Goal: Task Accomplishment & Management: Manage account settings

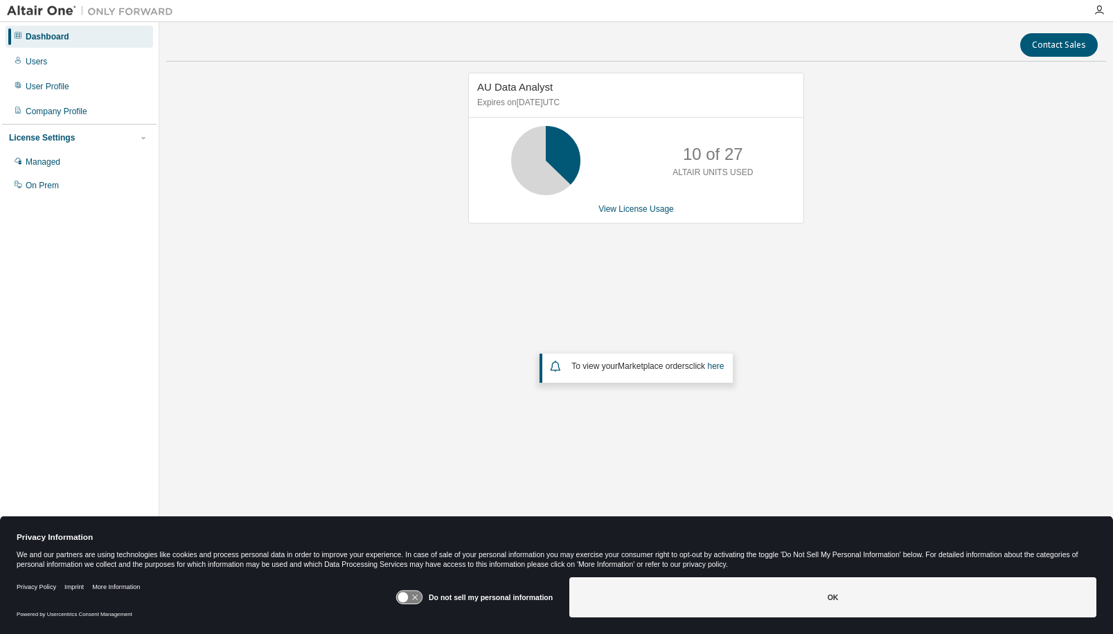
click at [645, 215] on div "AU Data Analyst Expires on September 30, 2025 UTC 10 of 27 ALTAIR UNITS USED Vi…" at bounding box center [636, 148] width 336 height 151
click at [643, 210] on link "View License Usage" at bounding box center [635, 209] width 75 height 10
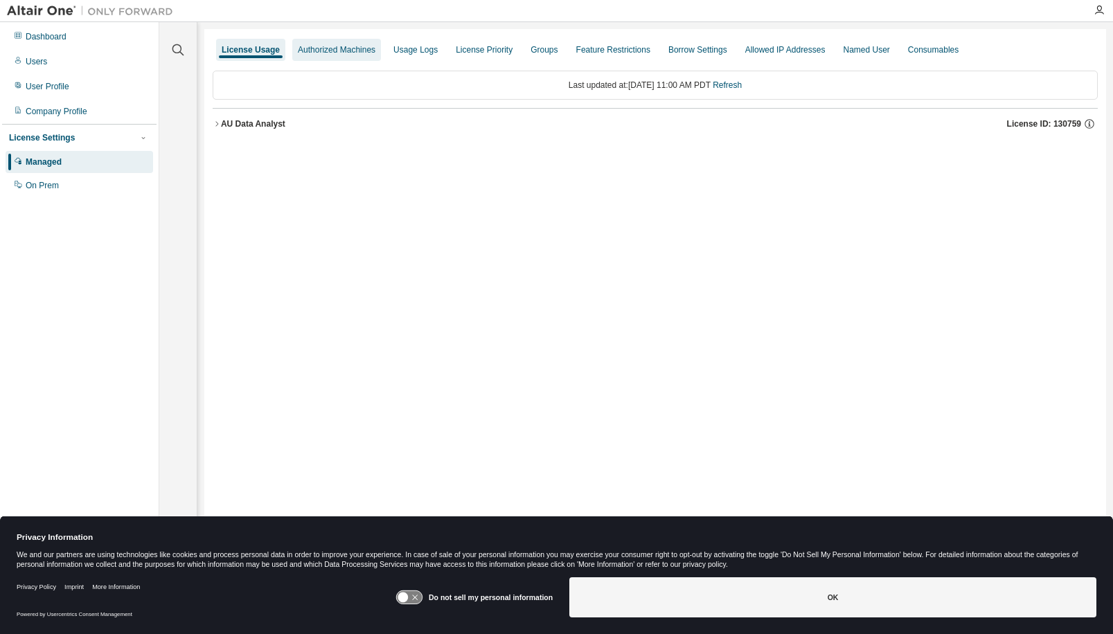
click at [341, 53] on div "Authorized Machines" at bounding box center [337, 49] width 78 height 11
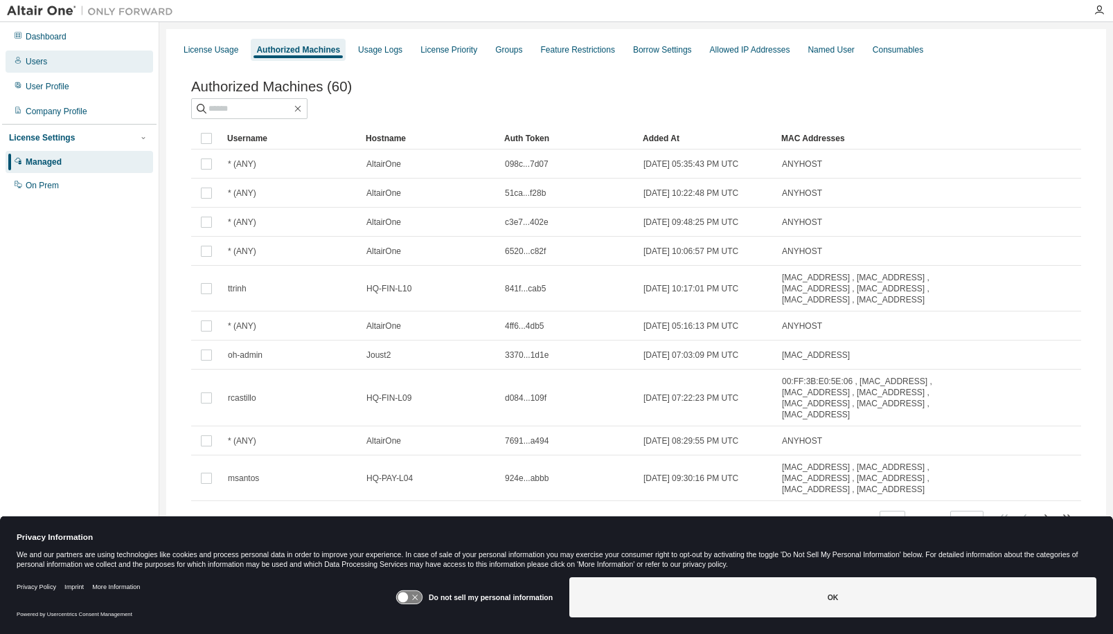
click at [46, 63] on div "Users" at bounding box center [79, 62] width 147 height 22
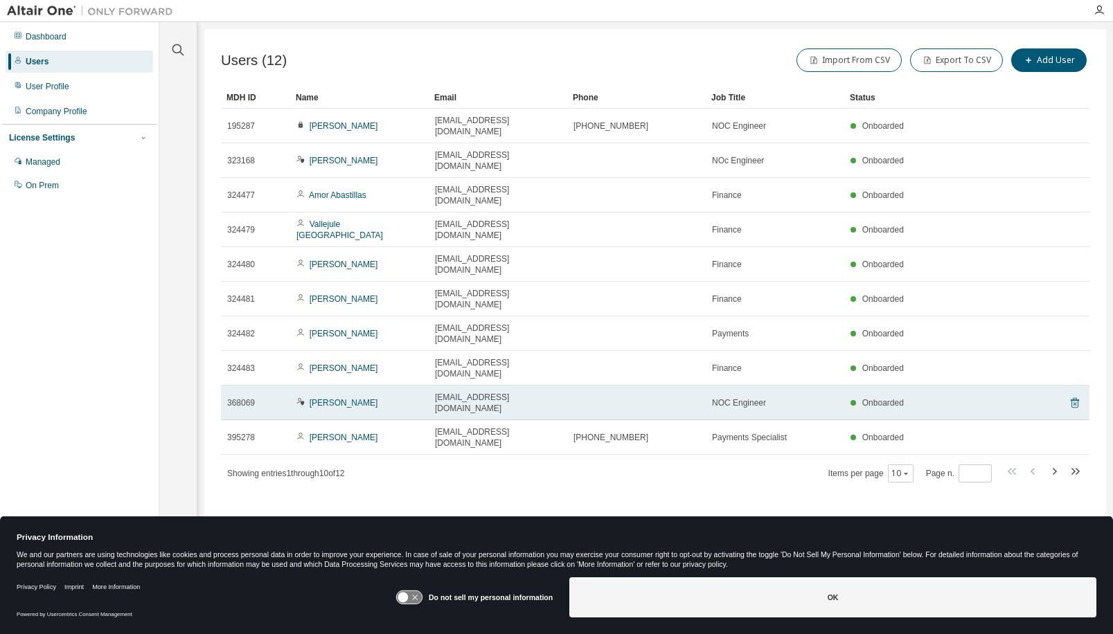
click at [1075, 395] on icon at bounding box center [1074, 403] width 12 height 17
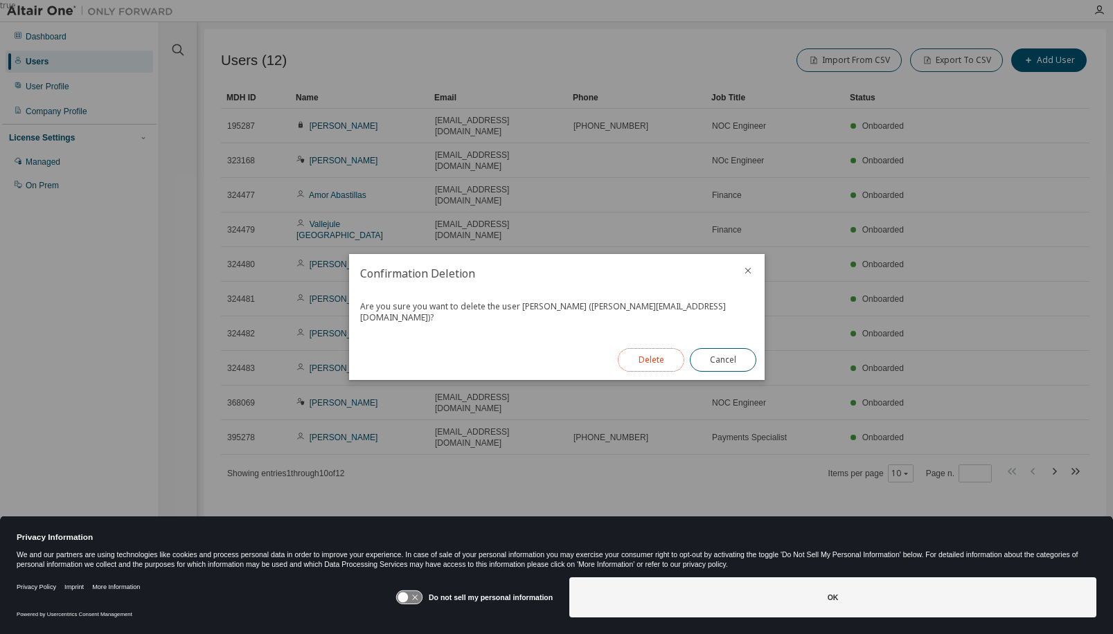
click at [667, 354] on button "Delete" at bounding box center [651, 360] width 66 height 24
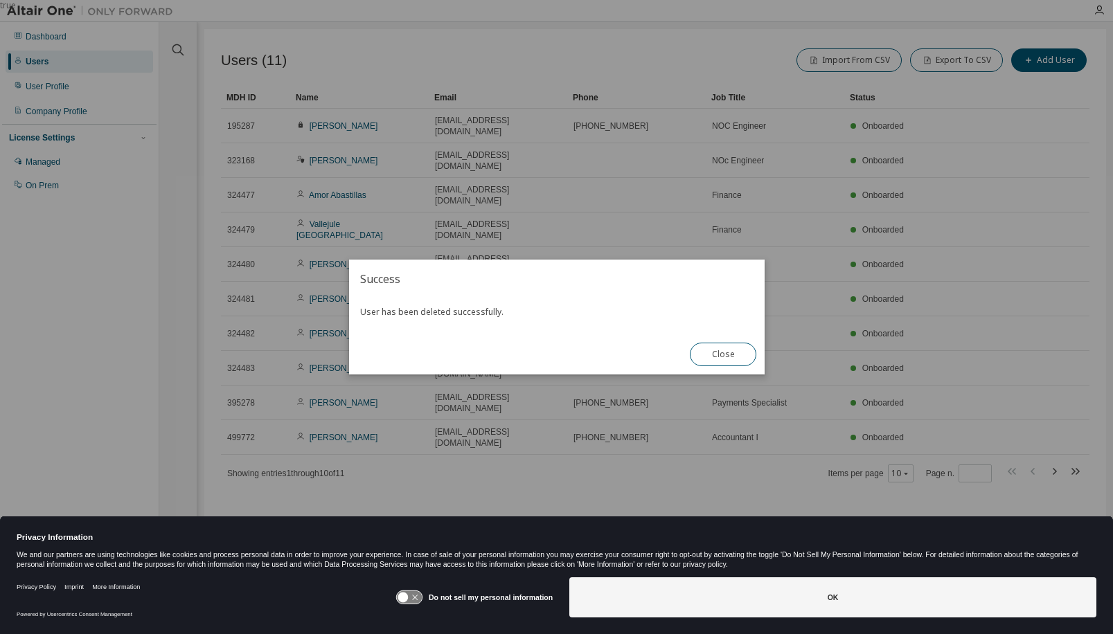
click at [726, 359] on button "Close" at bounding box center [723, 355] width 66 height 24
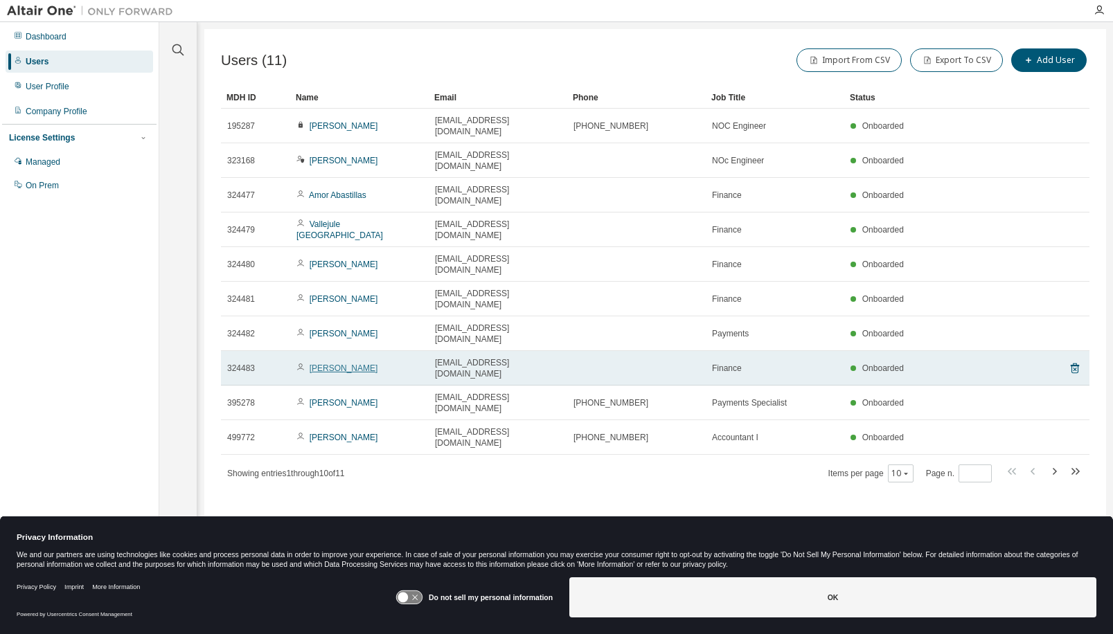
click at [332, 364] on link "Ivy Mascarenhas" at bounding box center [344, 369] width 69 height 10
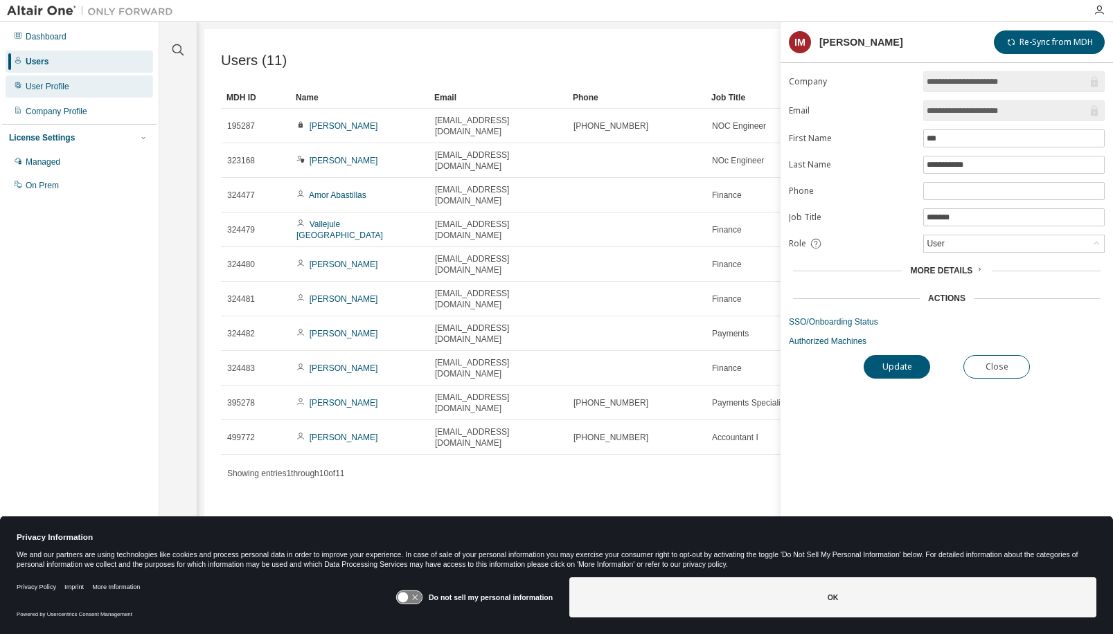
click at [53, 83] on div "User Profile" at bounding box center [48, 86] width 44 height 11
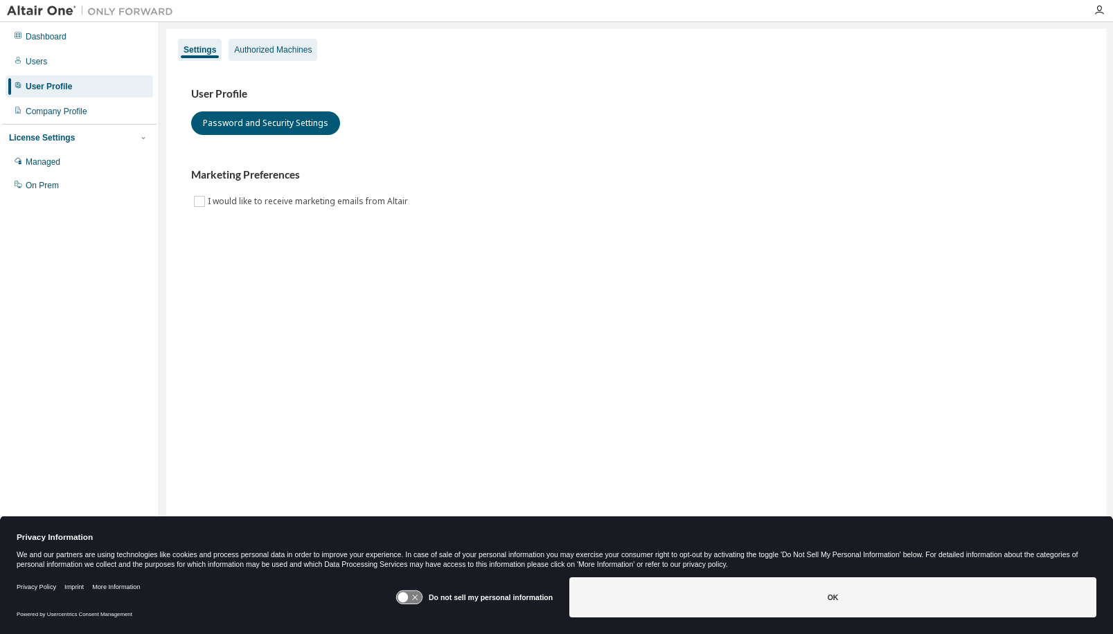
click at [270, 46] on div "Authorized Machines" at bounding box center [273, 49] width 78 height 11
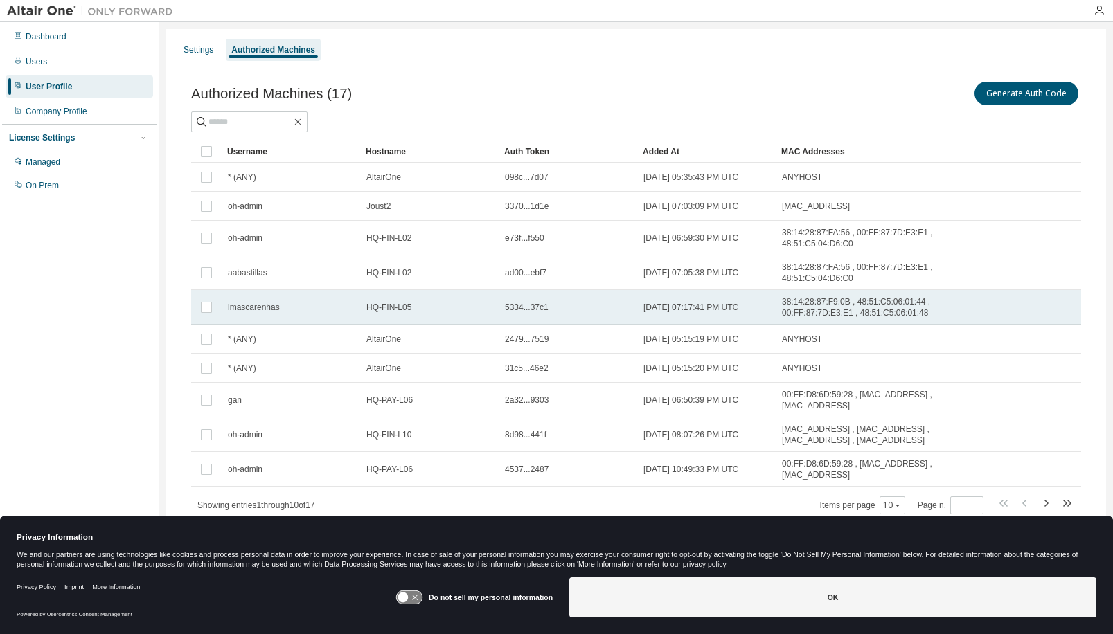
click at [389, 309] on span "HQ-FIN-L05" at bounding box center [388, 307] width 45 height 11
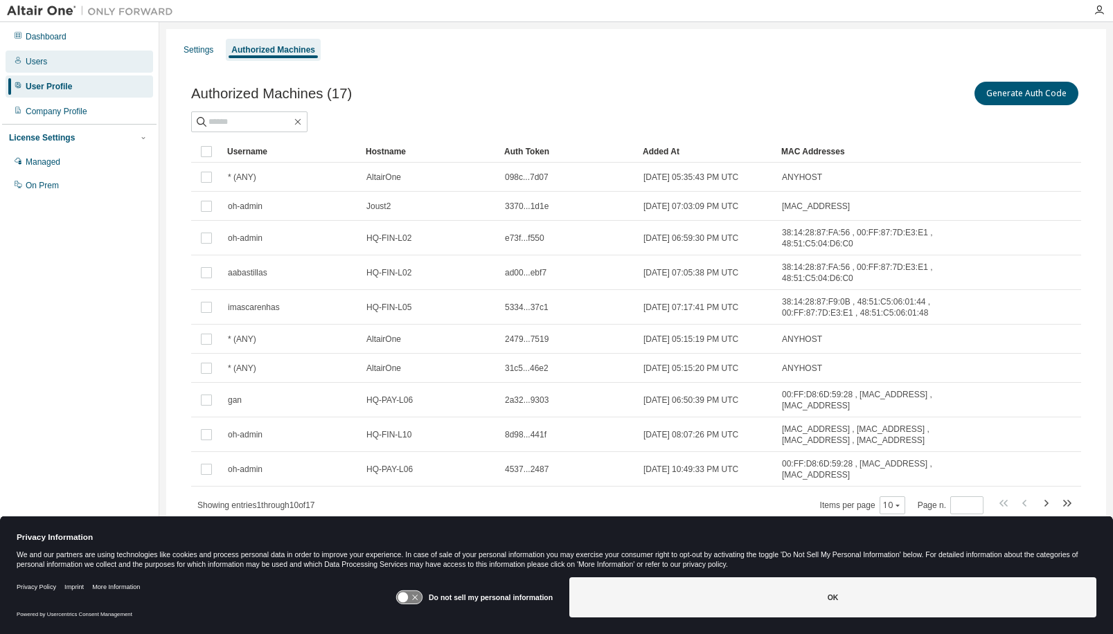
click at [40, 60] on div "Users" at bounding box center [36, 61] width 21 height 11
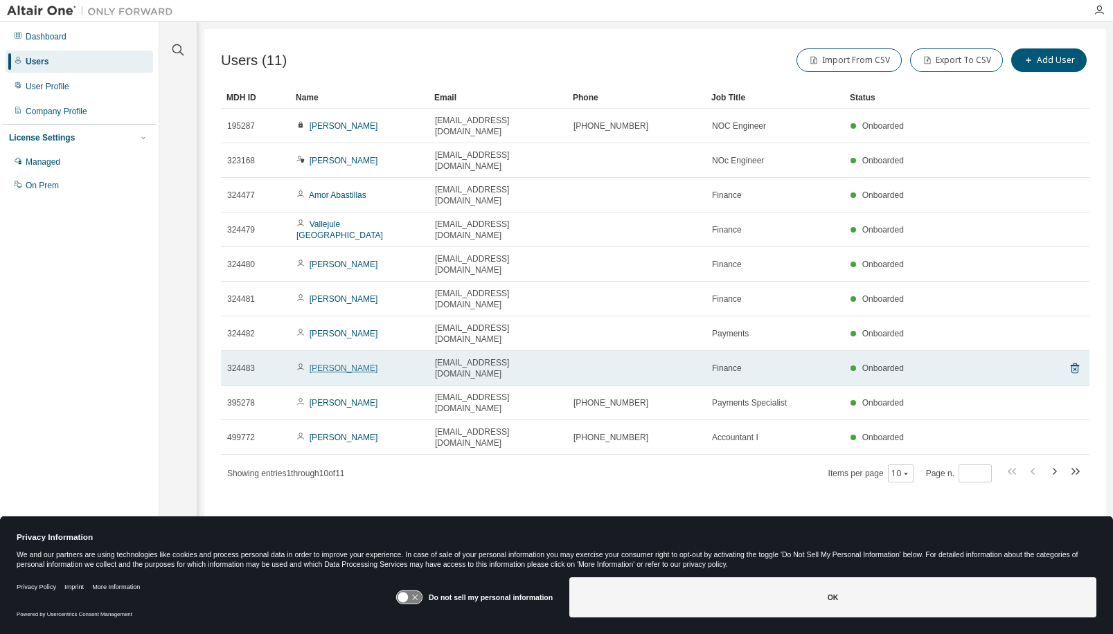
click at [340, 364] on link "Ivy Mascarenhas" at bounding box center [344, 369] width 69 height 10
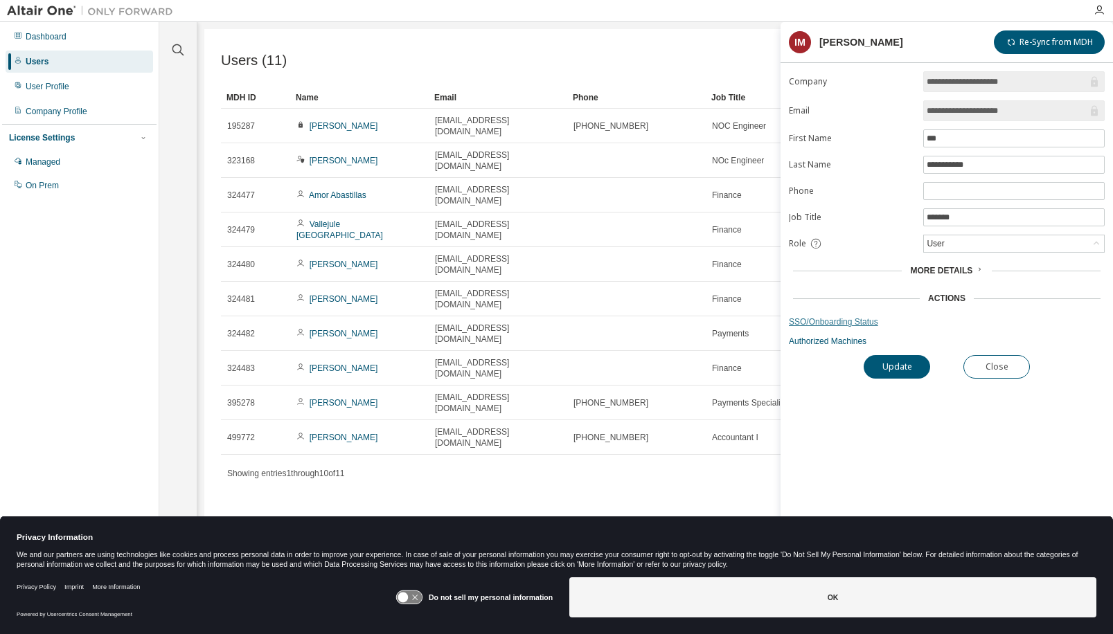
click at [825, 319] on link "SSO/Onboarding Status" at bounding box center [947, 321] width 316 height 11
click at [1005, 366] on button "Close" at bounding box center [996, 367] width 66 height 24
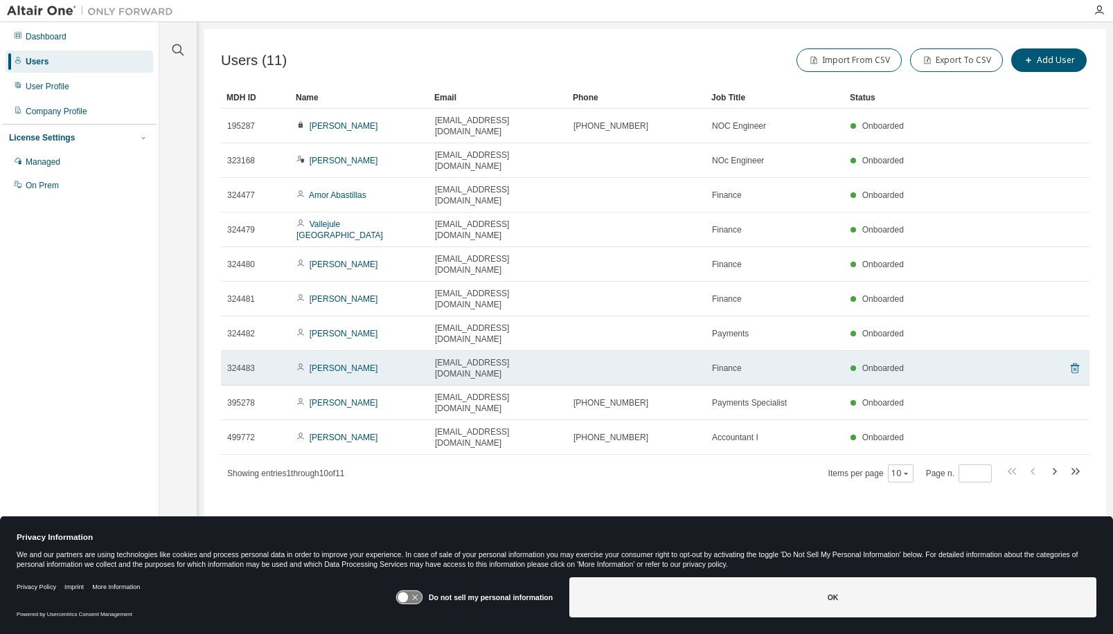
click at [1075, 364] on icon at bounding box center [1074, 369] width 8 height 10
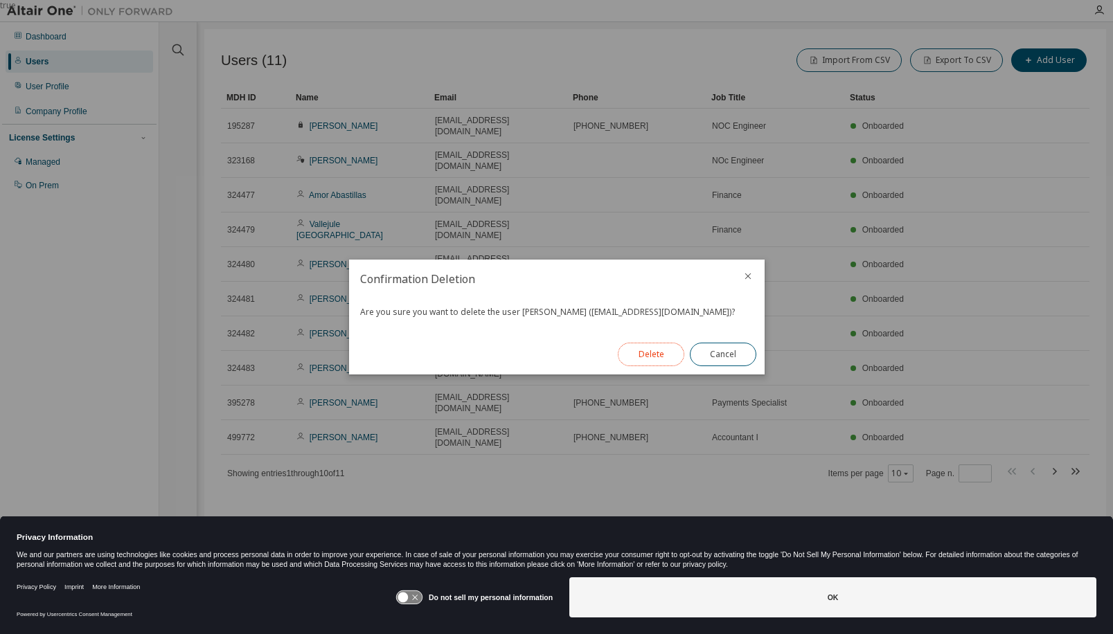
click at [669, 358] on button "Delete" at bounding box center [651, 355] width 66 height 24
click at [731, 348] on button "Close" at bounding box center [723, 355] width 66 height 24
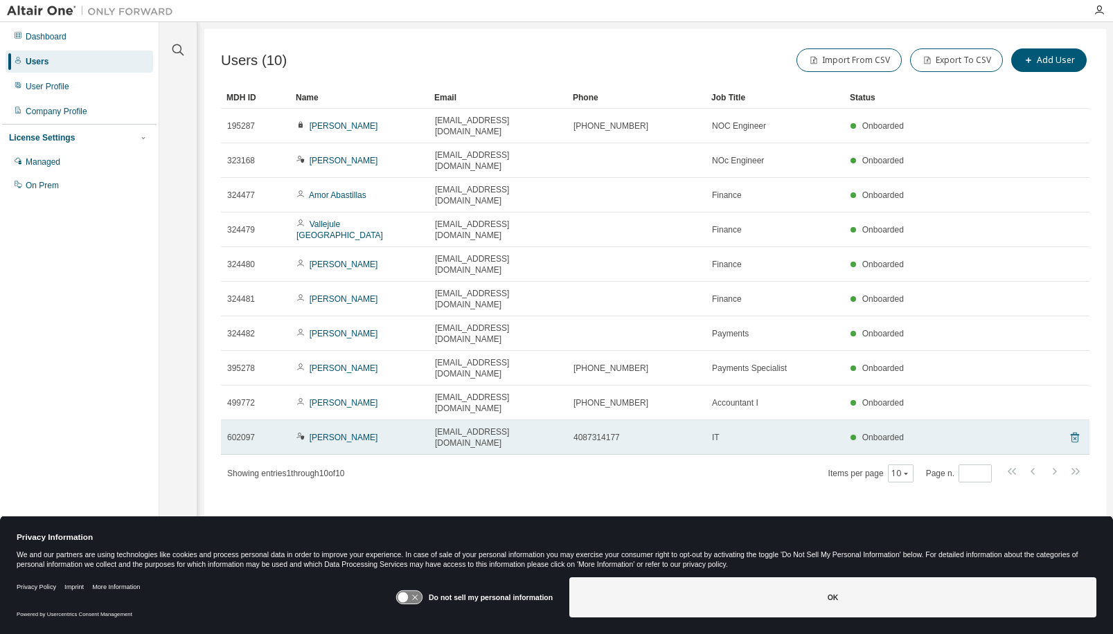
click at [1072, 433] on icon at bounding box center [1074, 438] width 8 height 10
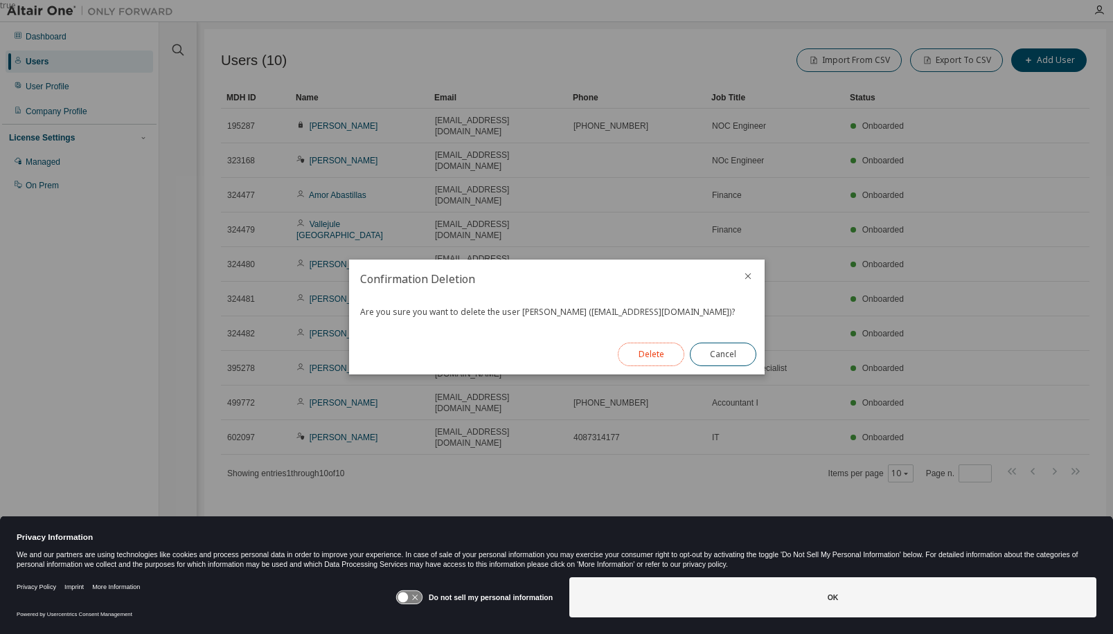
click at [656, 352] on button "Delete" at bounding box center [651, 355] width 66 height 24
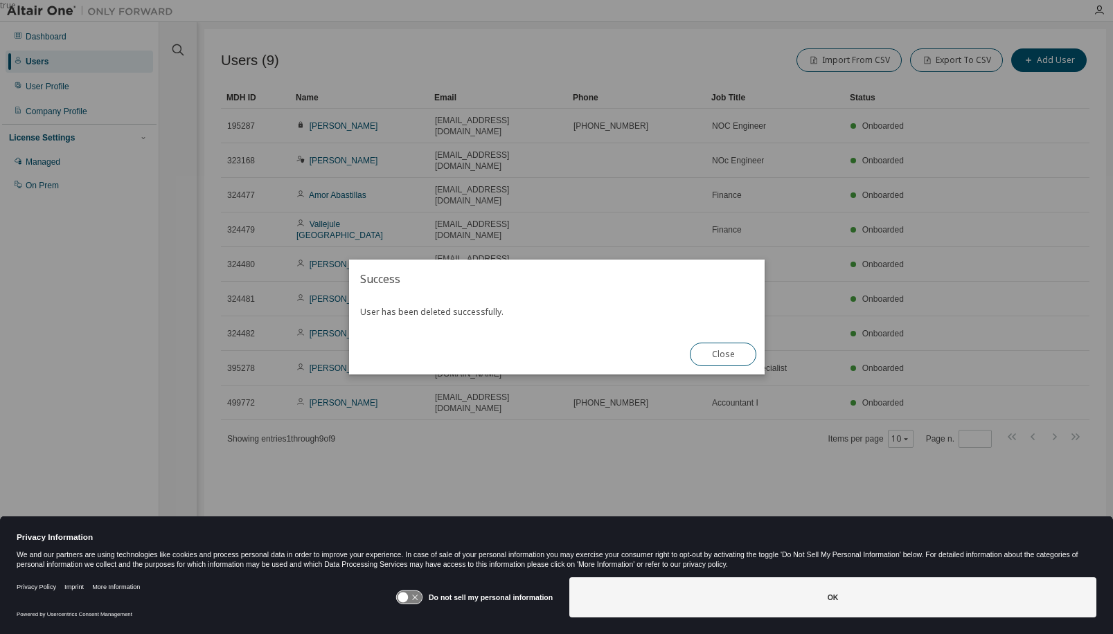
click at [744, 353] on button "Close" at bounding box center [723, 355] width 66 height 24
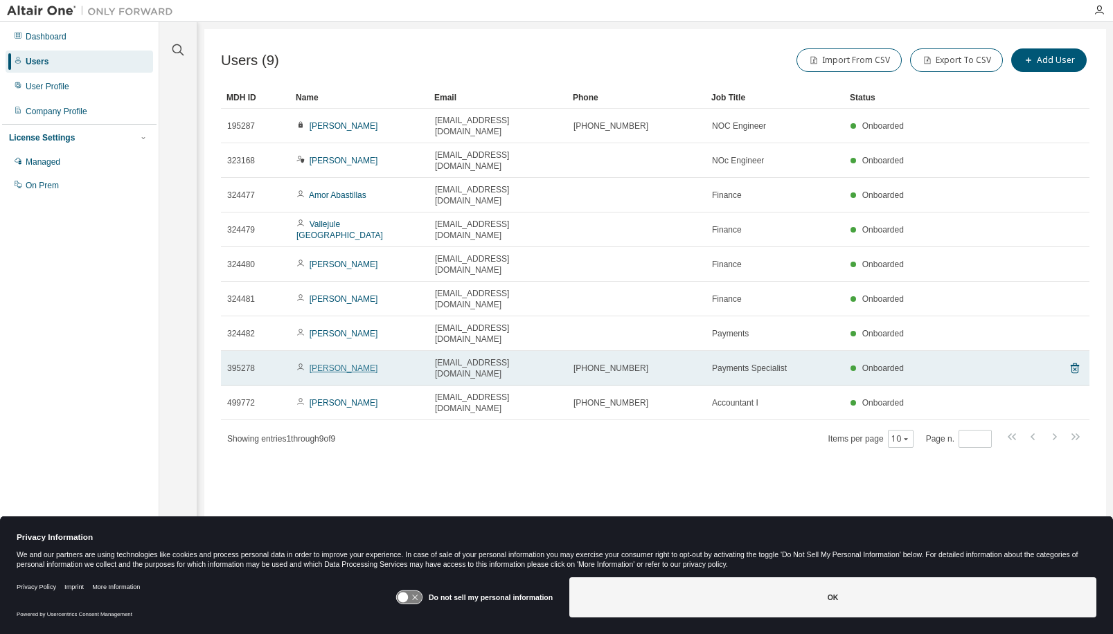
click at [335, 364] on link "[PERSON_NAME]" at bounding box center [344, 369] width 69 height 10
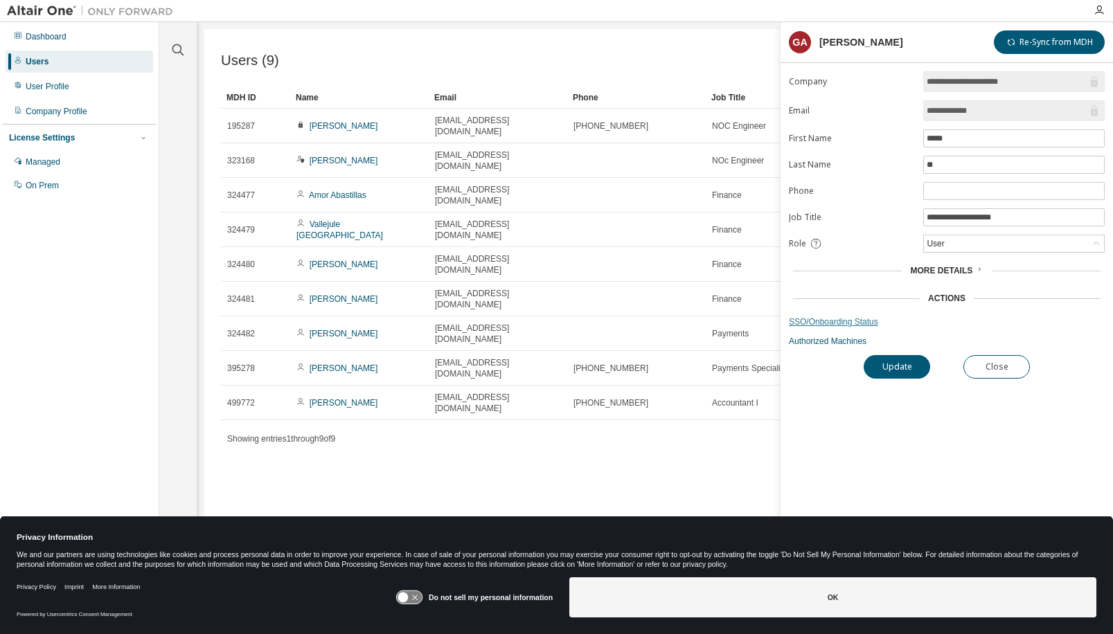
click at [826, 321] on link "SSO/Onboarding Status" at bounding box center [947, 321] width 316 height 11
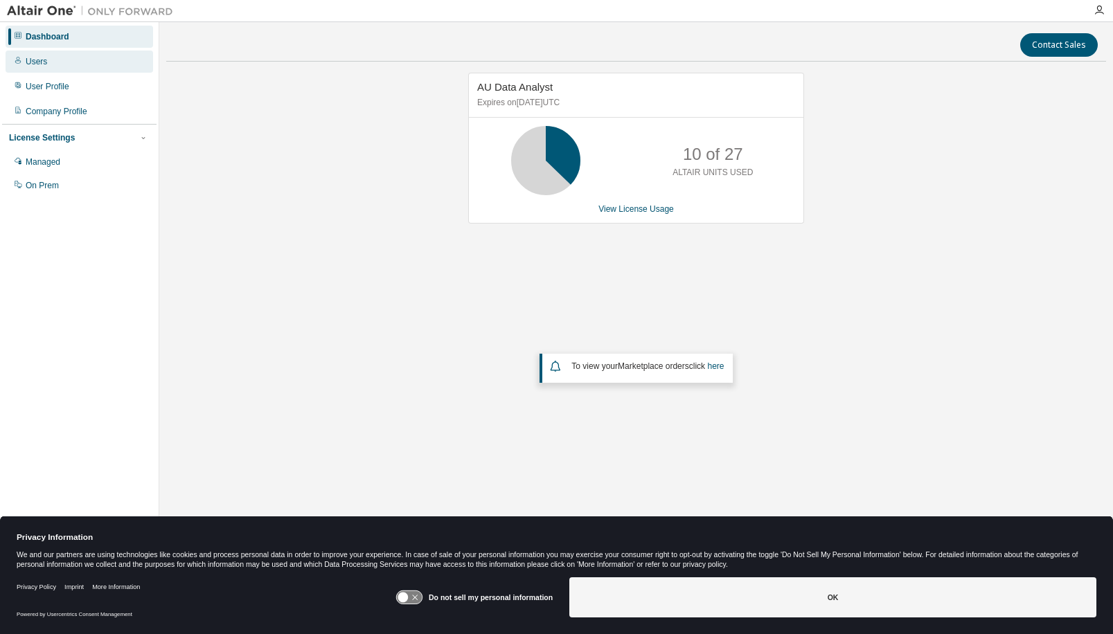
click at [46, 62] on div "Users" at bounding box center [79, 62] width 147 height 22
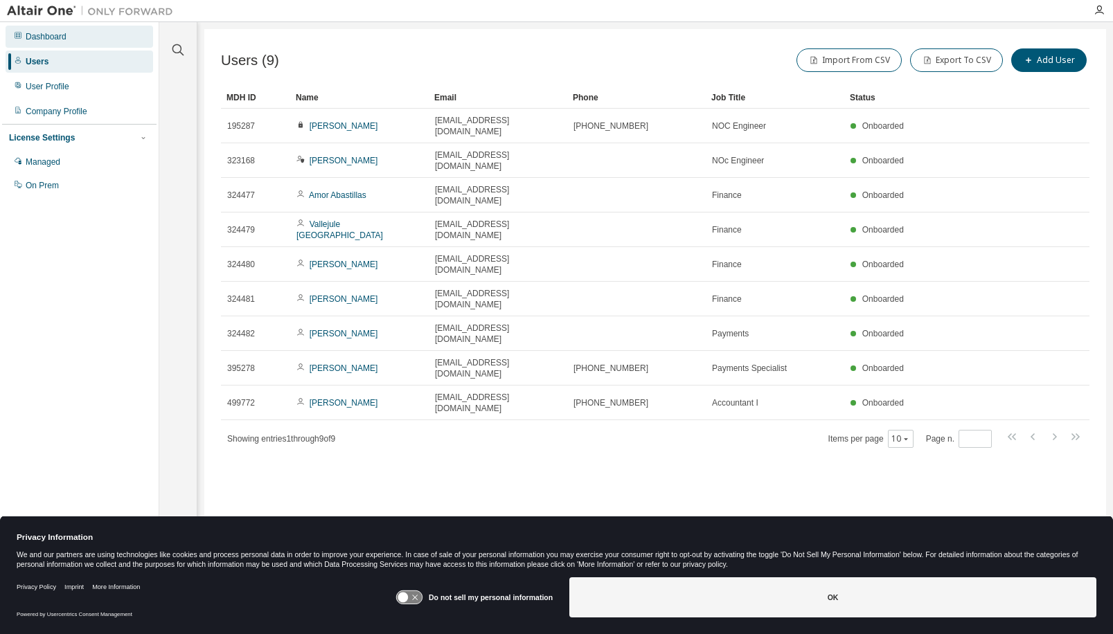
click at [47, 37] on div "Dashboard" at bounding box center [46, 36] width 41 height 11
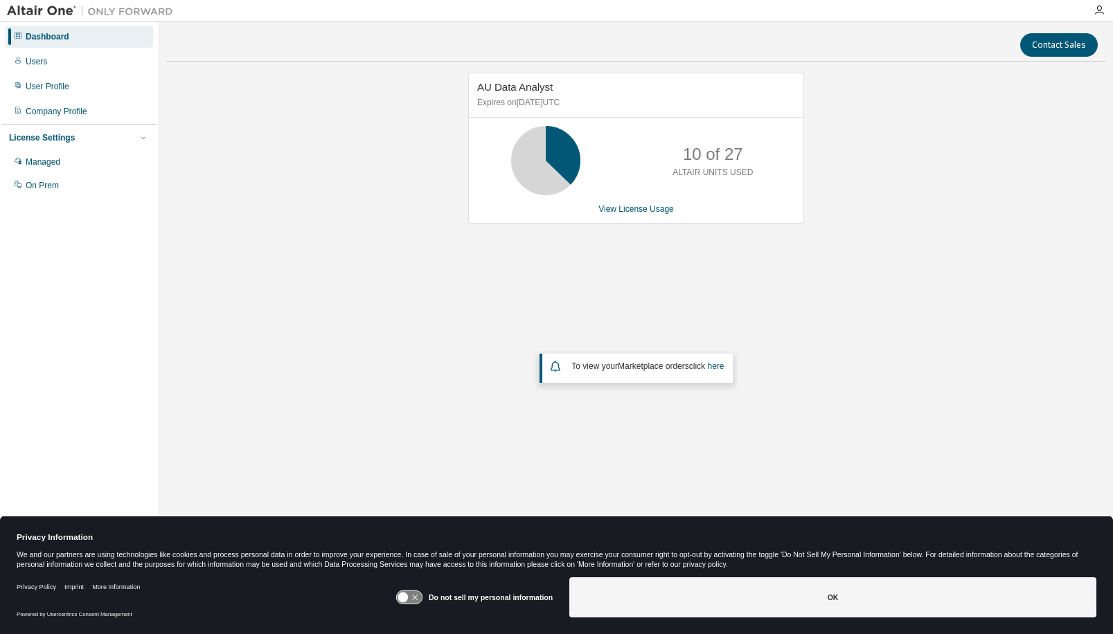
click at [57, 35] on div "Dashboard" at bounding box center [48, 36] width 44 height 11
click at [38, 64] on div "Users" at bounding box center [36, 61] width 21 height 11
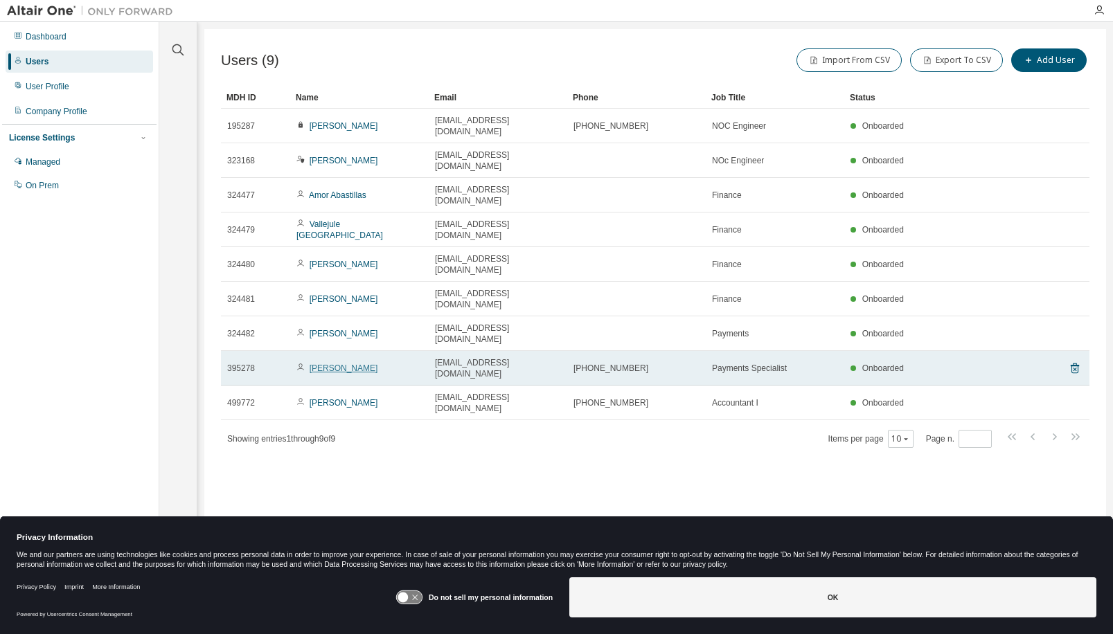
click at [329, 364] on link "[PERSON_NAME]" at bounding box center [344, 369] width 69 height 10
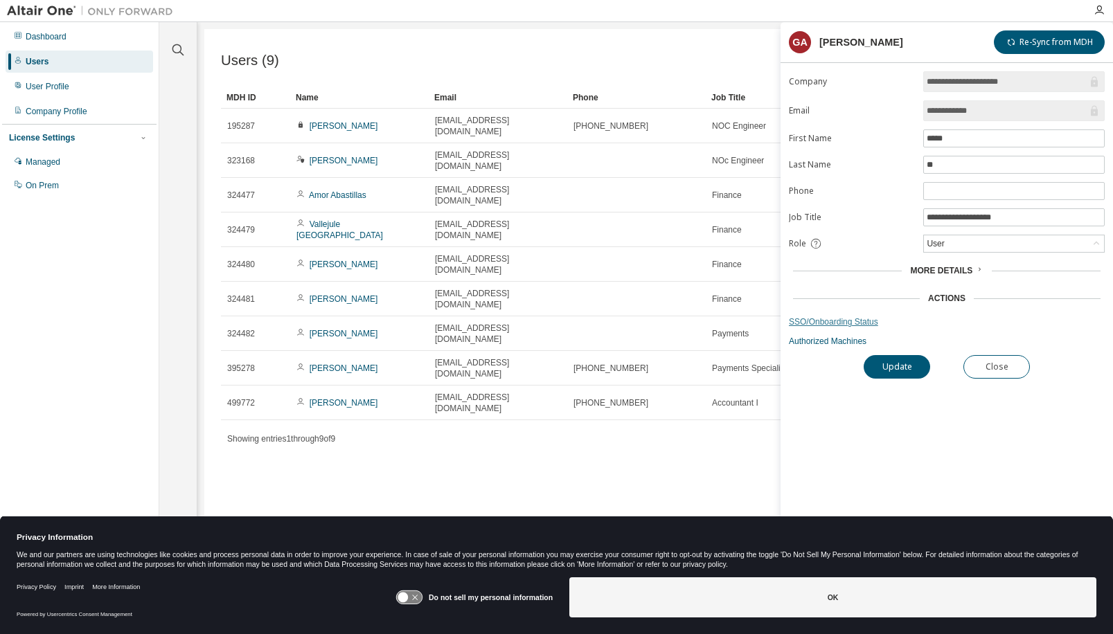
click at [845, 325] on link "SSO/Onboarding Status" at bounding box center [947, 321] width 316 height 11
drag, startPoint x: 1016, startPoint y: 369, endPoint x: 861, endPoint y: 332, distance: 159.4
click at [1016, 370] on button "Close" at bounding box center [996, 367] width 66 height 24
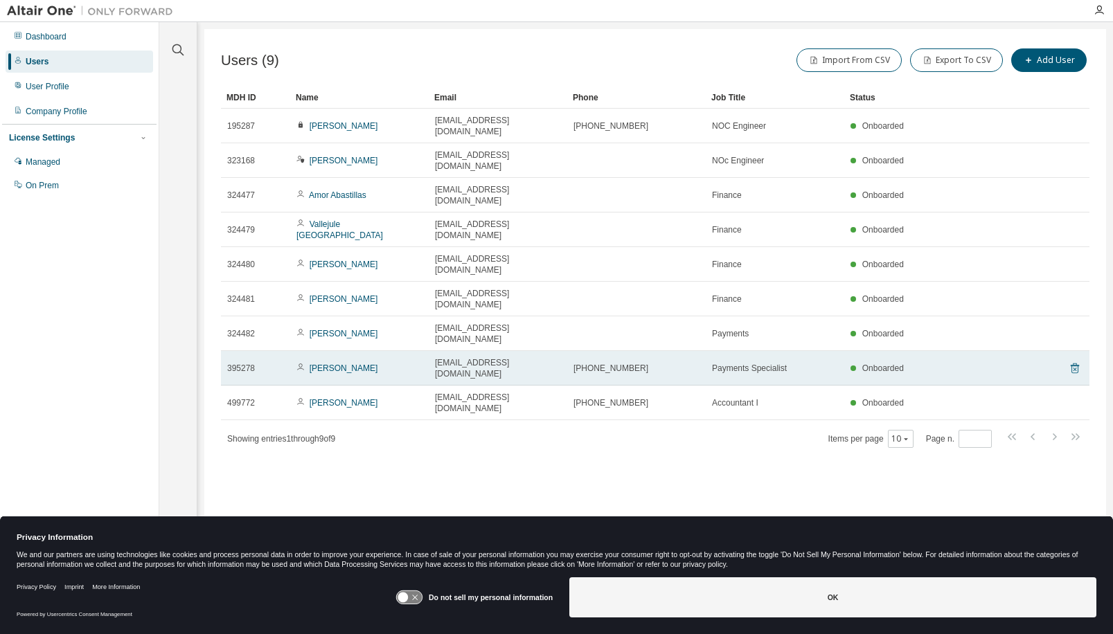
click at [1076, 368] on icon at bounding box center [1074, 369] width 3 height 3
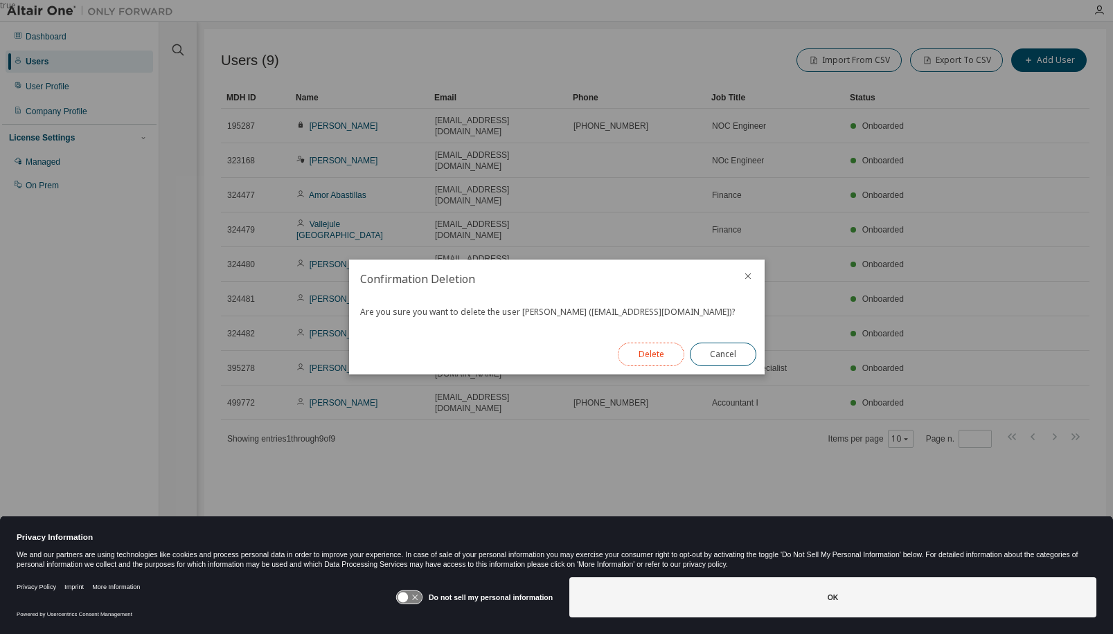
click at [645, 353] on button "Delete" at bounding box center [651, 355] width 66 height 24
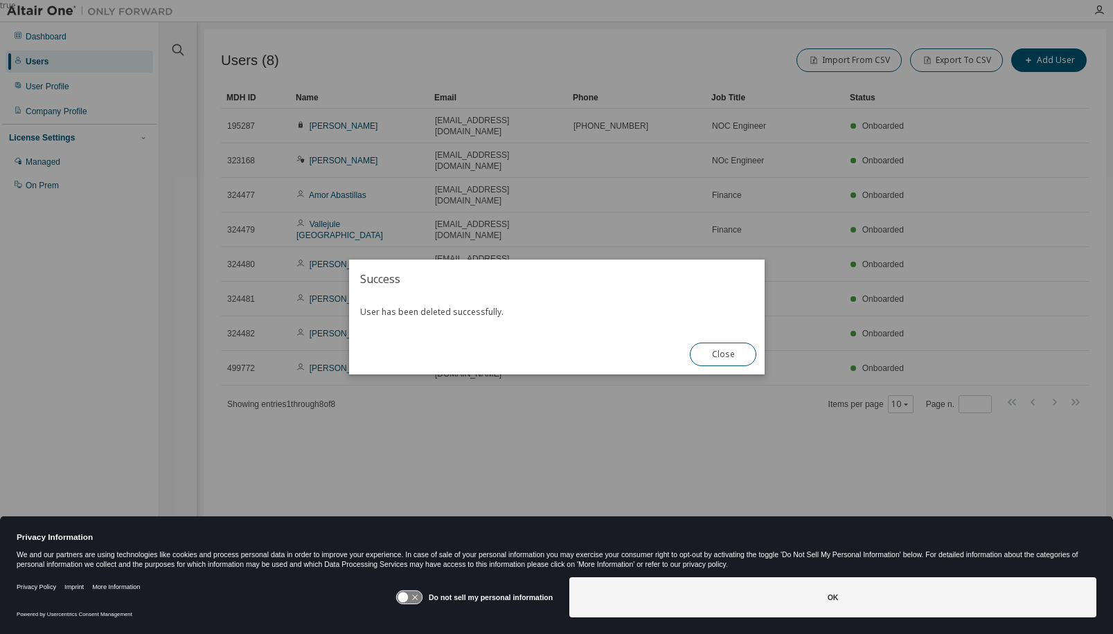
click at [735, 358] on button "Close" at bounding box center [723, 355] width 66 height 24
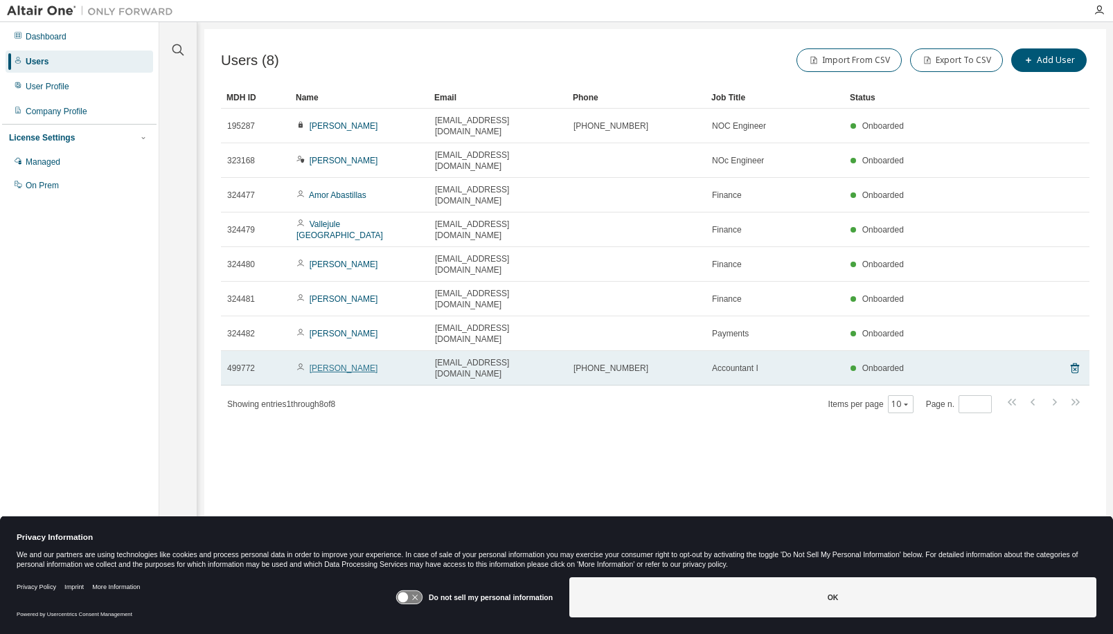
click at [334, 364] on link "[PERSON_NAME]" at bounding box center [344, 369] width 69 height 10
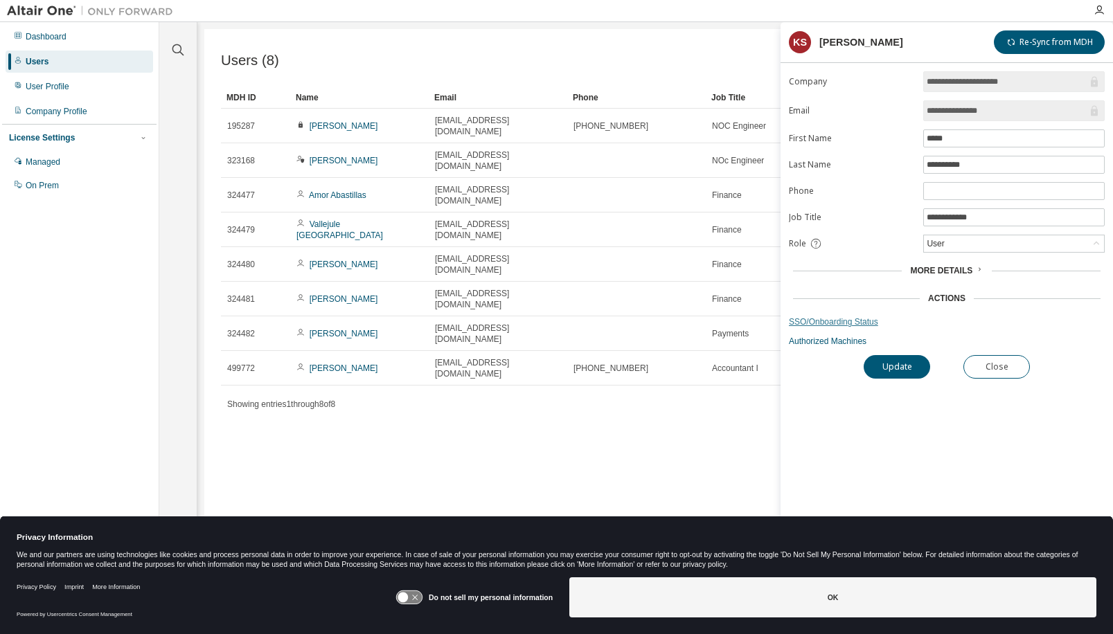
click at [857, 322] on link "SSO/Onboarding Status" at bounding box center [947, 321] width 316 height 11
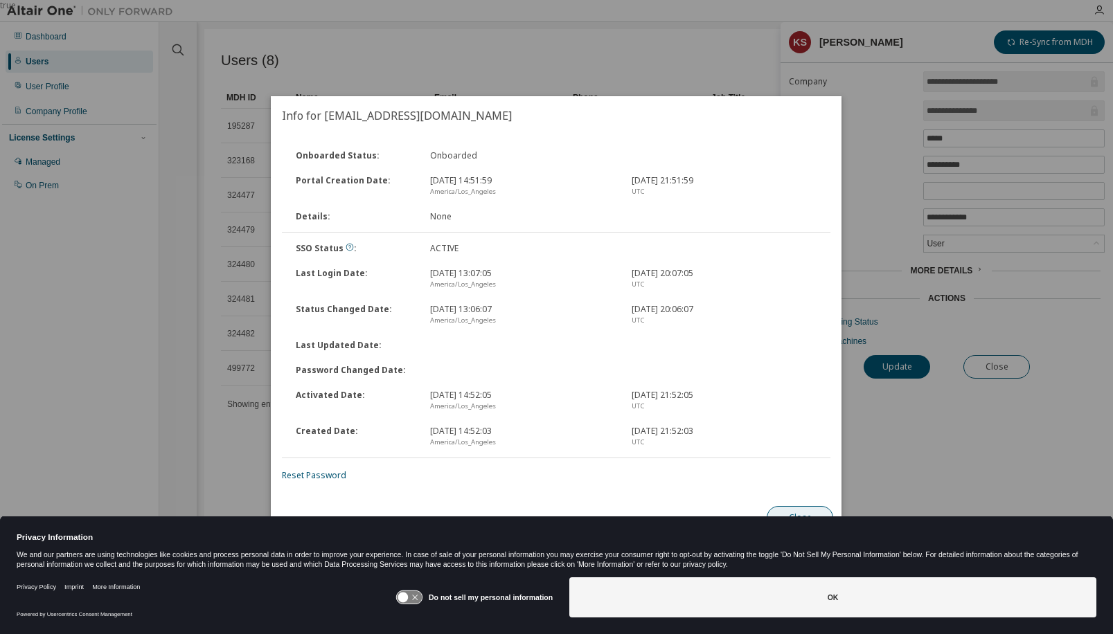
click at [809, 512] on button "Close" at bounding box center [800, 518] width 66 height 24
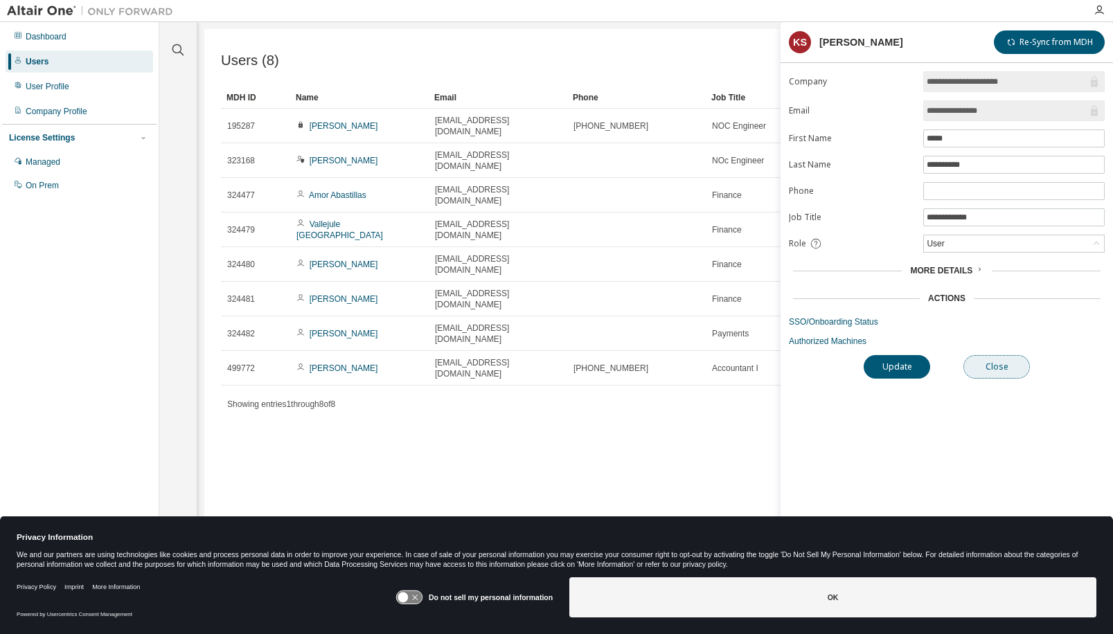
click at [1000, 363] on button "Close" at bounding box center [996, 367] width 66 height 24
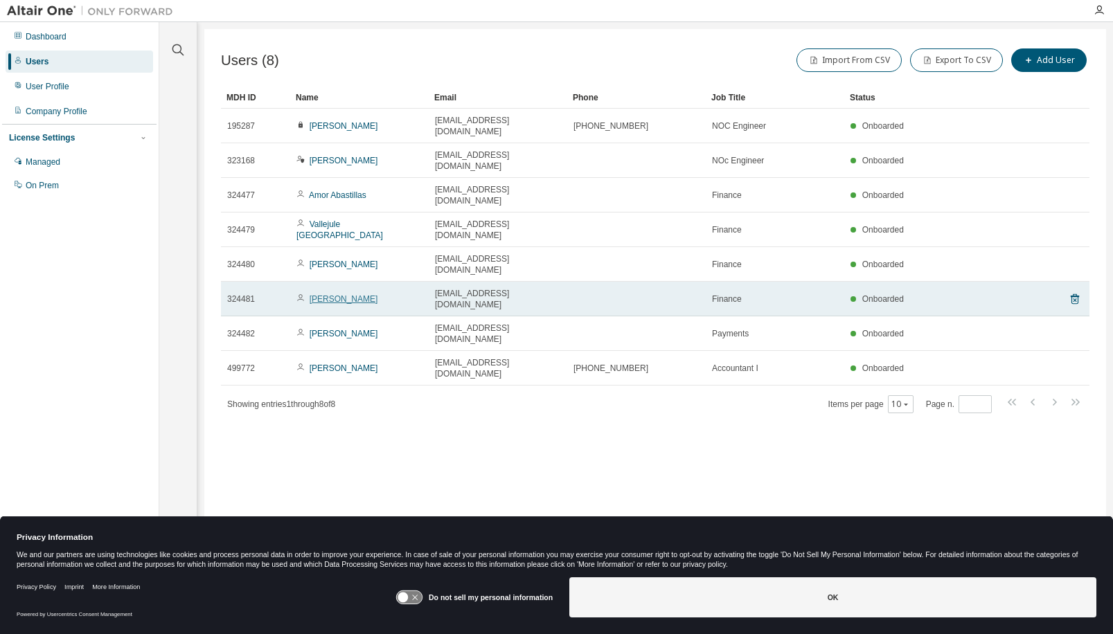
click at [356, 294] on link "[PERSON_NAME]" at bounding box center [344, 299] width 69 height 10
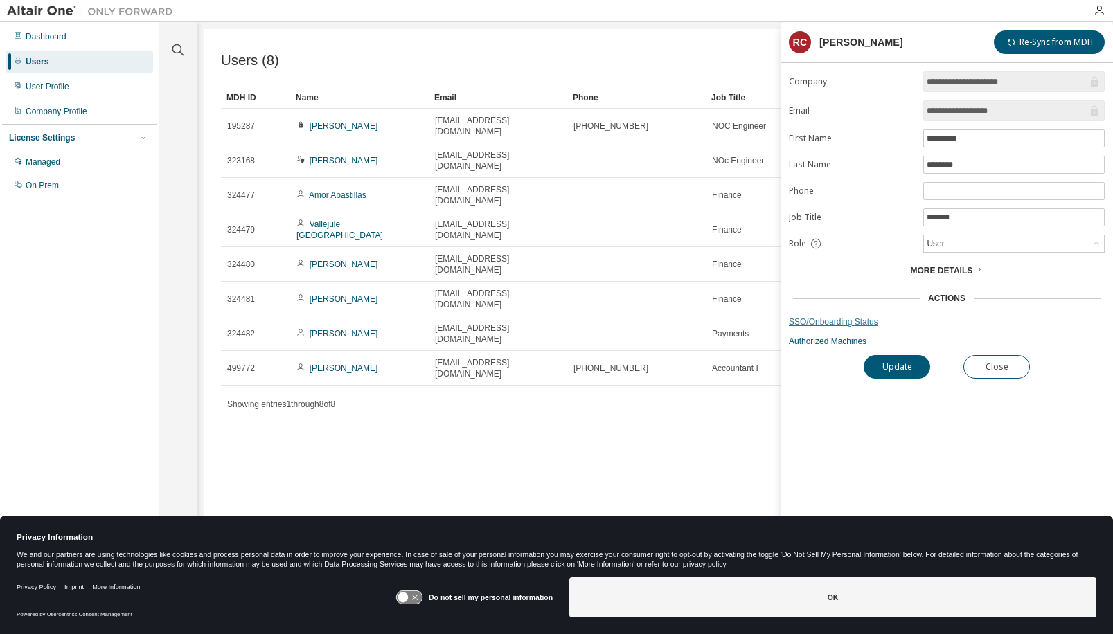
click at [843, 325] on link "SSO/Onboarding Status" at bounding box center [947, 321] width 316 height 11
click at [1001, 371] on button "Close" at bounding box center [996, 367] width 66 height 24
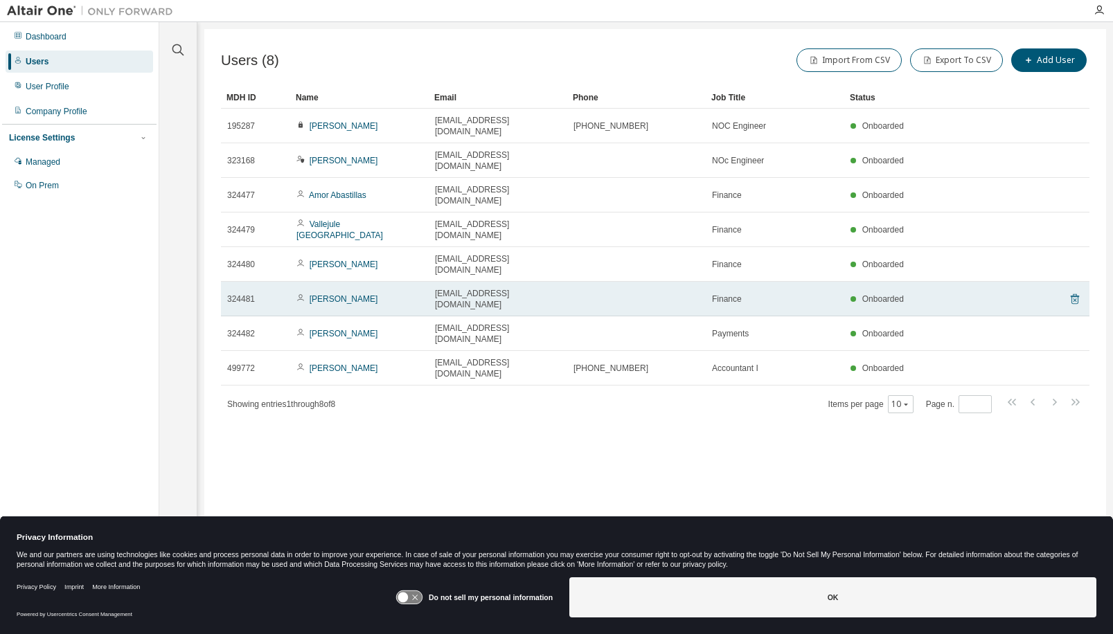
click at [1074, 298] on icon at bounding box center [1074, 299] width 3 height 3
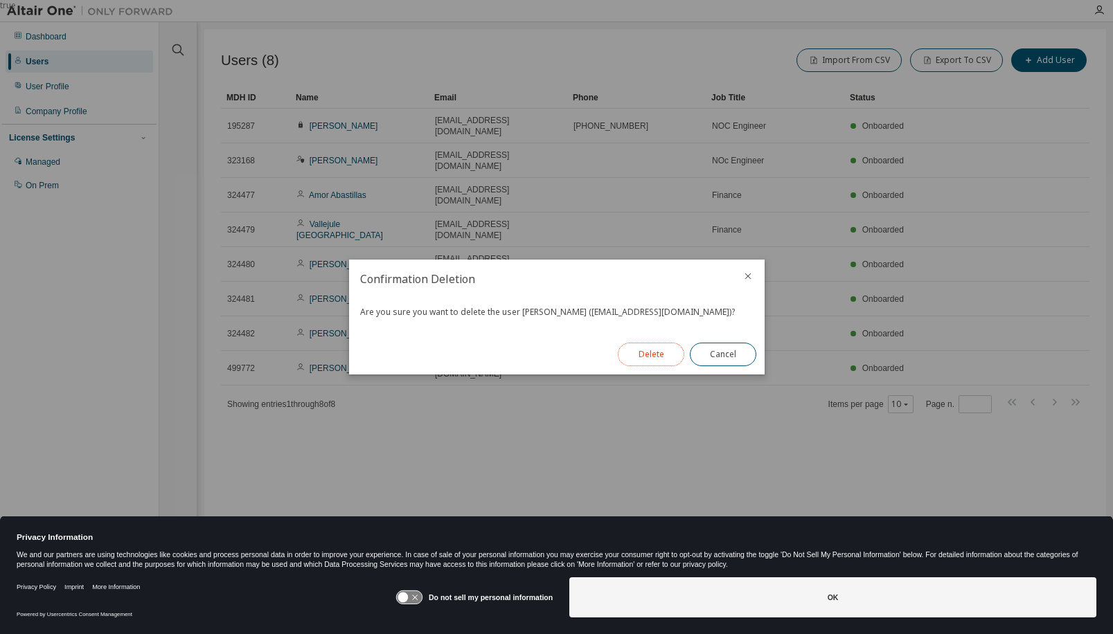
click at [663, 348] on button "Delete" at bounding box center [651, 355] width 66 height 24
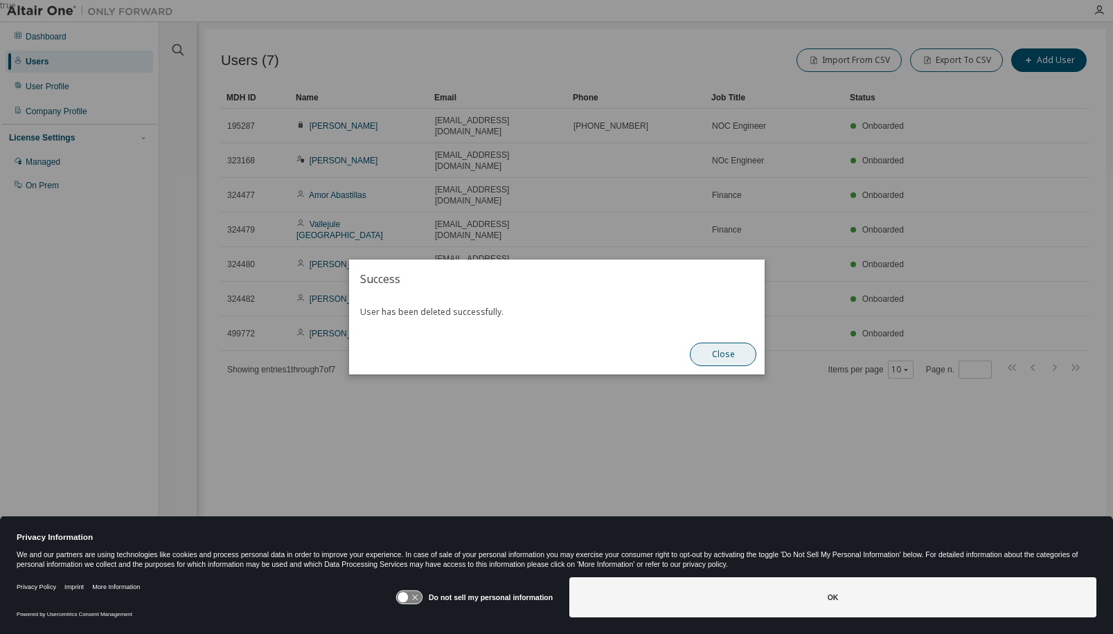
click at [724, 350] on button "Close" at bounding box center [723, 355] width 66 height 24
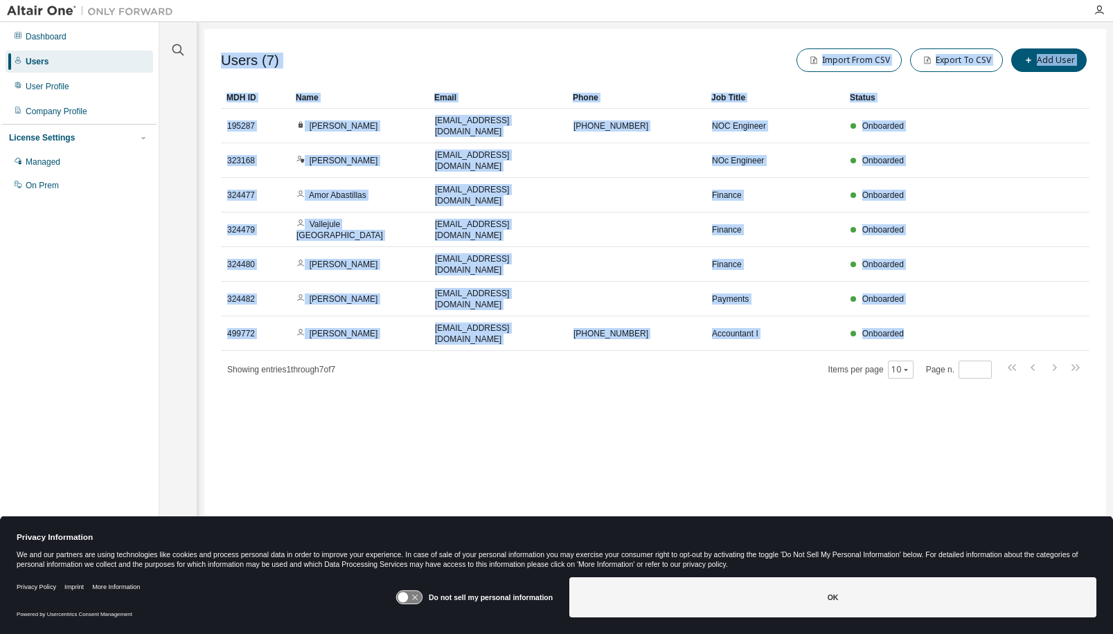
drag, startPoint x: 996, startPoint y: 306, endPoint x: 996, endPoint y: 463, distance: 157.2
click at [996, 463] on div "Users (7) Import From CSV Export To CSV Add User Clear Load Save Save As Field …" at bounding box center [655, 308] width 902 height 558
